Goal: Task Accomplishment & Management: Manage account settings

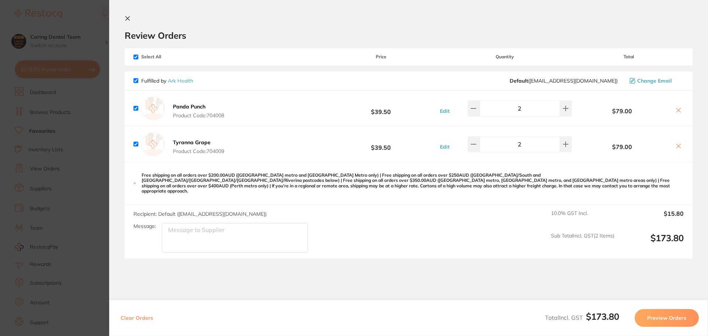
click at [663, 313] on button "Preview Orders" at bounding box center [666, 318] width 64 height 18
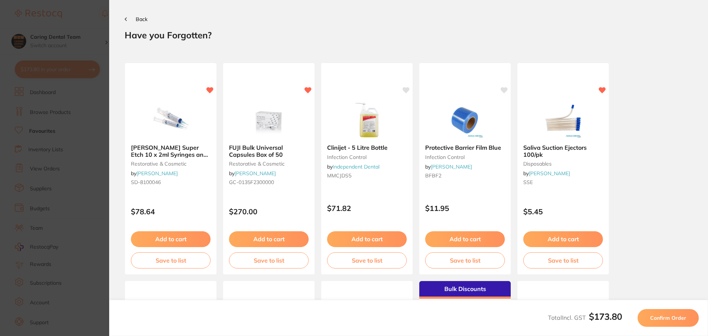
click at [664, 316] on span "Confirm Order" at bounding box center [668, 317] width 36 height 7
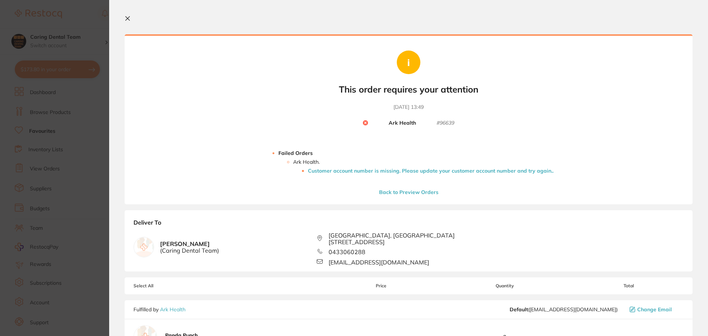
click at [89, 161] on section "Update RRP Set your pre negotiated price for this item. Item Agreed RRP (excl. …" at bounding box center [354, 168] width 708 height 336
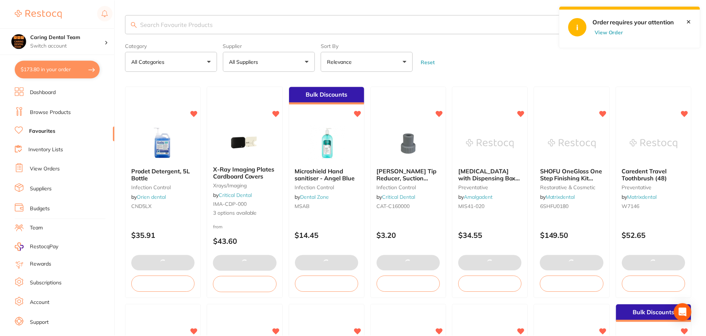
scroll to position [147, 0]
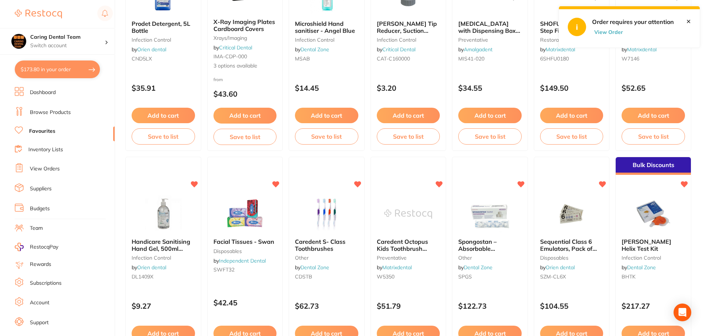
click at [37, 69] on button "$173.80 in your order" at bounding box center [57, 69] width 85 height 18
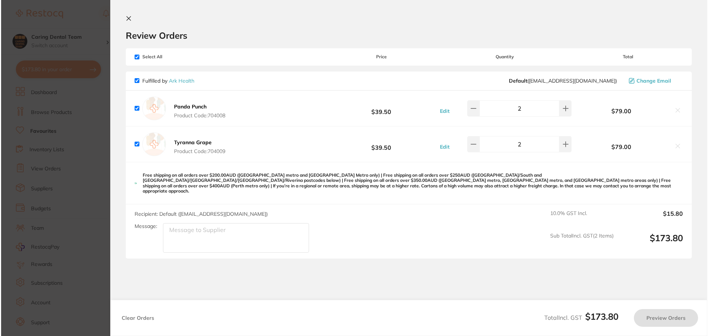
scroll to position [0, 0]
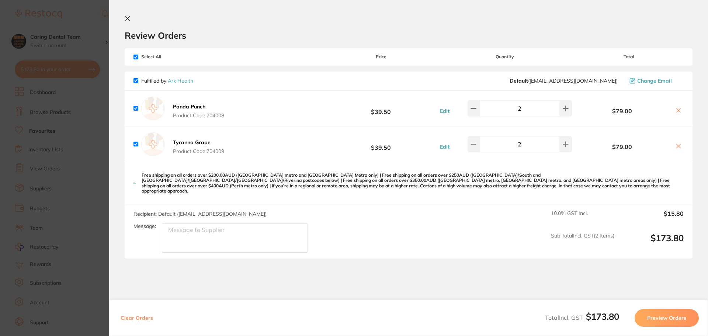
click at [174, 78] on link "Ark Health" at bounding box center [180, 80] width 25 height 7
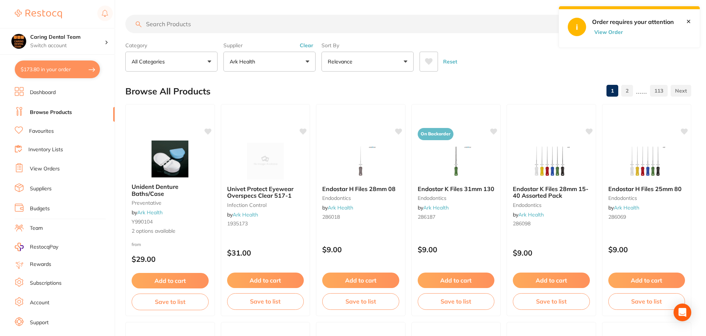
click at [605, 35] on button "View Order" at bounding box center [610, 32] width 37 height 7
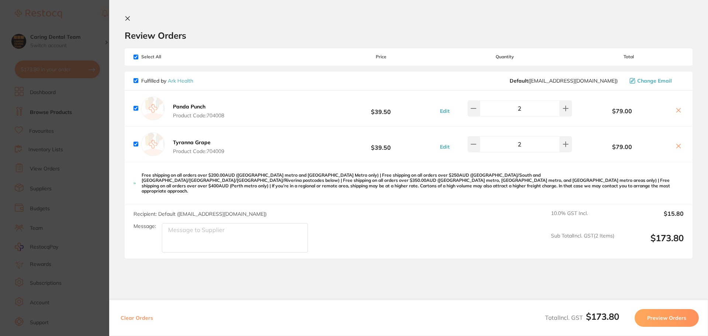
click at [192, 81] on link "Ark Health" at bounding box center [180, 80] width 25 height 7
click at [185, 82] on link "Ark Health" at bounding box center [180, 80] width 25 height 7
click at [193, 83] on link "Ark Health" at bounding box center [180, 80] width 25 height 7
click at [186, 83] on link "Ark Health" at bounding box center [180, 80] width 25 height 7
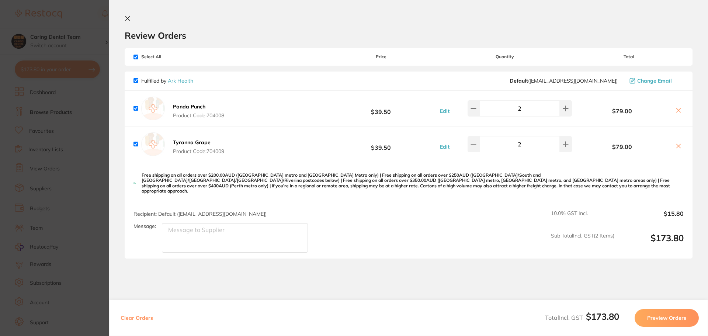
click at [184, 84] on div "Fulfilled by Ark Health Default ( [EMAIL_ADDRESS][DOMAIN_NAME] ) Change Email" at bounding box center [409, 81] width 568 height 19
click at [187, 83] on link "Ark Health" at bounding box center [180, 80] width 25 height 7
click at [83, 107] on section "Update RRP Set your pre negotiated price for this item. Item Agreed RRP (excl. …" at bounding box center [354, 168] width 708 height 336
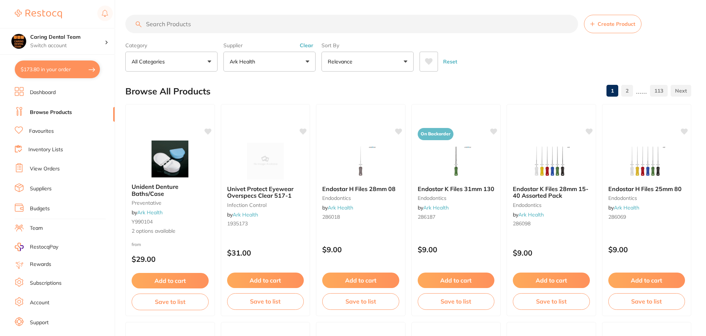
click at [37, 185] on li "Suppliers" at bounding box center [65, 188] width 100 height 11
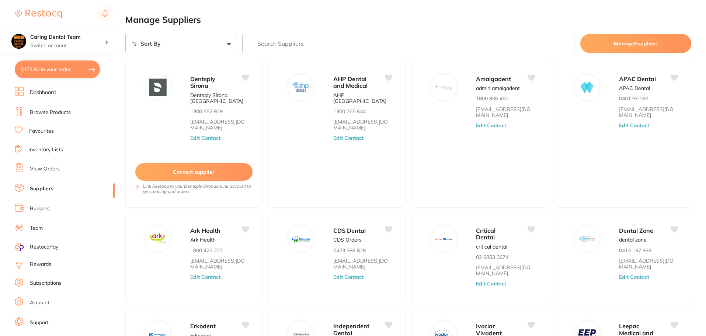
click at [278, 41] on input "search" at bounding box center [408, 43] width 332 height 19
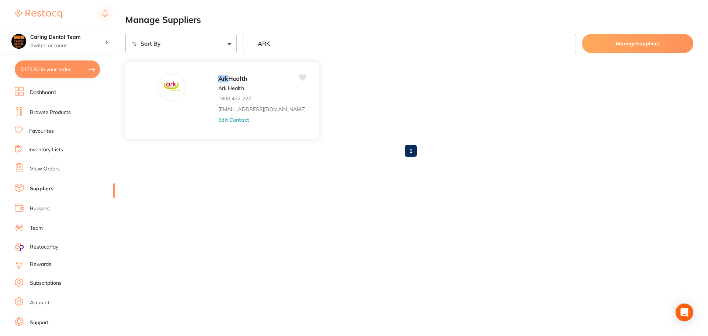
type input "ARK"
click at [219, 122] on div "Ark Health Ark Health 1800 422 227 [EMAIL_ADDRESS][DOMAIN_NAME] Edit Contact" at bounding box center [265, 103] width 94 height 58
click at [218, 121] on button "Edit Contact" at bounding box center [233, 119] width 31 height 6
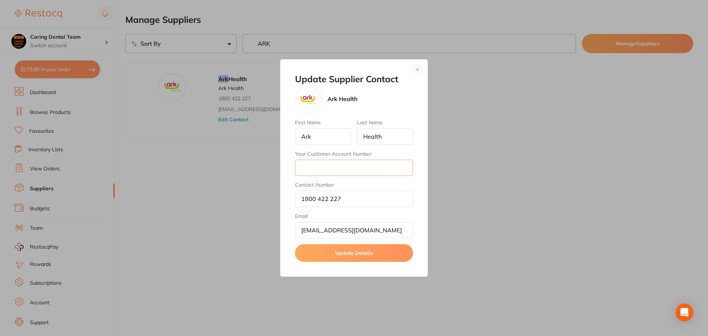
click at [346, 167] on input "Your Customer Account Number" at bounding box center [354, 168] width 118 height 16
type input "A214927"
click at [386, 254] on button "Update Details" at bounding box center [354, 253] width 118 height 18
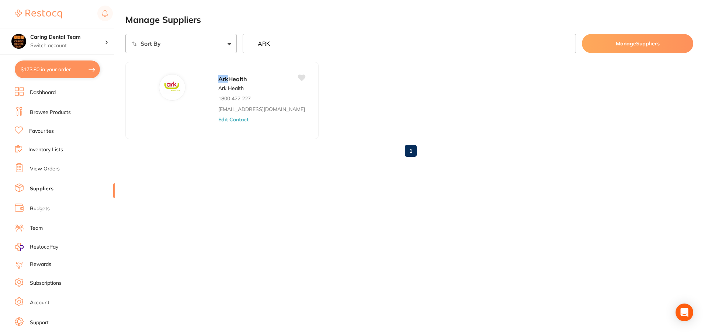
click at [50, 66] on button "$173.80 in your order" at bounding box center [57, 69] width 85 height 18
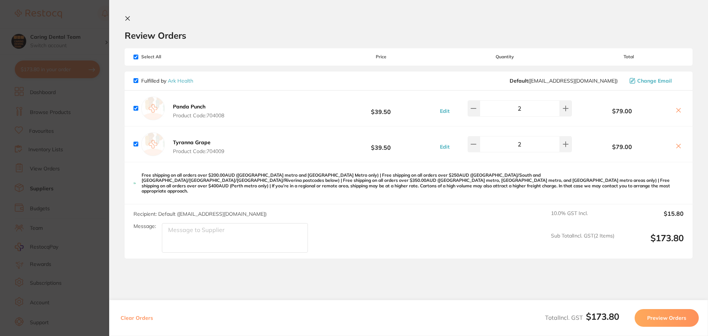
click at [680, 319] on button "Preview Orders" at bounding box center [666, 318] width 64 height 18
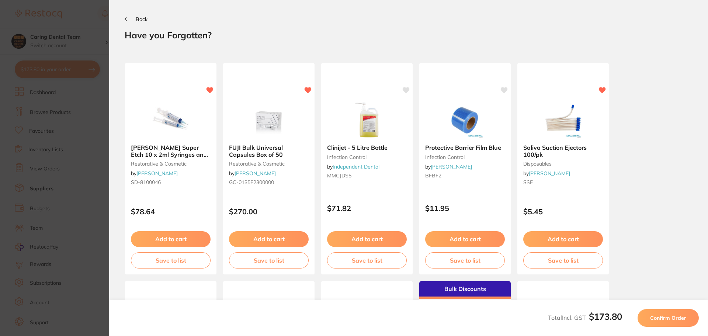
click at [678, 321] on button "Confirm Order" at bounding box center [667, 318] width 61 height 18
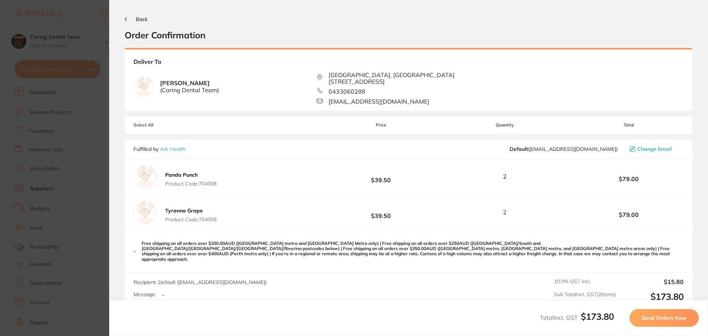
click at [662, 324] on button "Send Orders Now" at bounding box center [663, 318] width 69 height 18
